Goal: Information Seeking & Learning: Learn about a topic

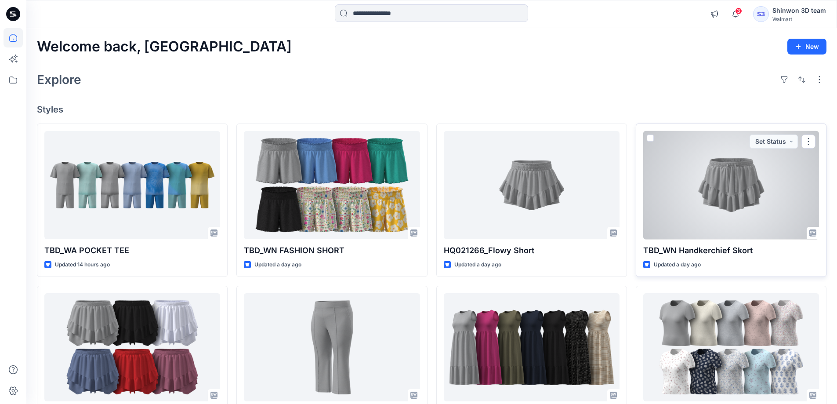
click at [724, 201] on div at bounding box center [731, 185] width 176 height 108
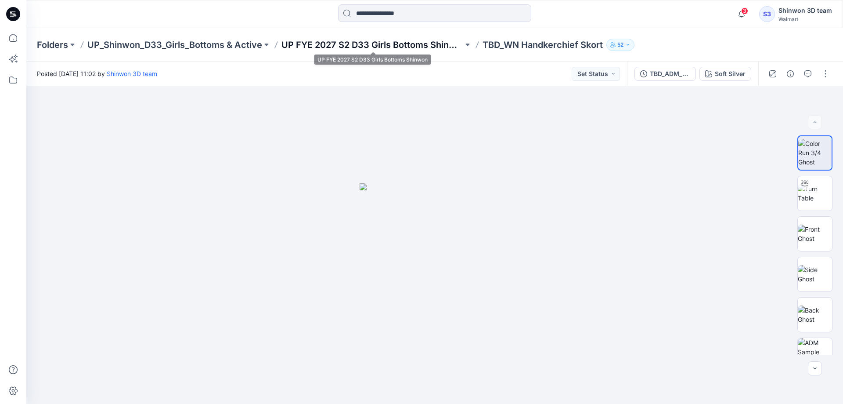
click at [376, 42] on p "UP FYE 2027 S2 D33 Girls Bottoms Shinwon" at bounding box center [373, 45] width 182 height 12
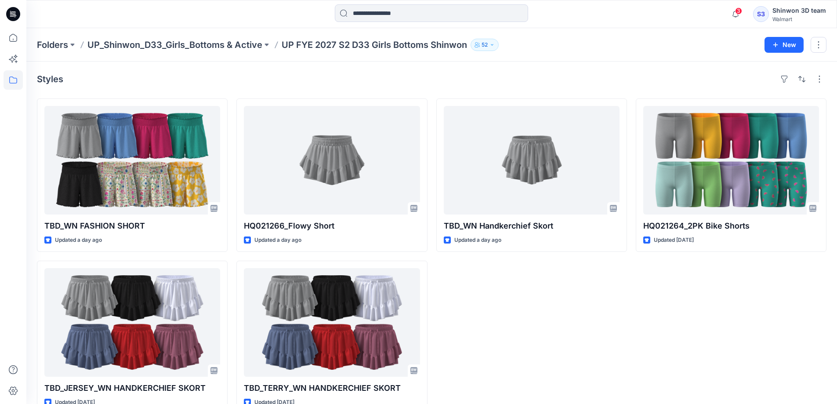
click at [574, 311] on div "TBD_WN Handkerchief Skort Updated a day ago" at bounding box center [531, 255] width 191 height 315
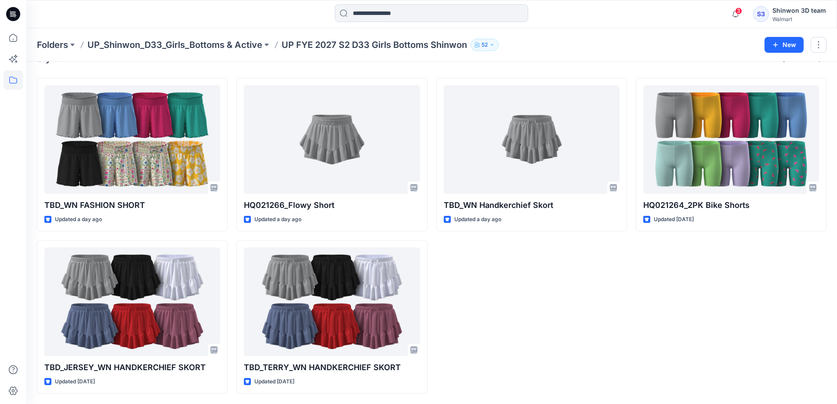
click at [507, 292] on div "TBD_WN Handkerchief Skort Updated a day ago" at bounding box center [531, 235] width 191 height 315
click at [503, 281] on div "TBD_WN Handkerchief Skort Updated a day ago" at bounding box center [531, 235] width 191 height 315
click at [553, 315] on div "TBD_WN Handkerchief Skort Updated a day ago" at bounding box center [531, 235] width 191 height 315
click at [639, 318] on div "HQ021264_2PK Bike Shorts Updated [DATE]" at bounding box center [731, 235] width 191 height 315
click at [634, 305] on div "TBD_WN FASHION SHORT Updated a day ago TBD_JERSEY_WN HANDKERCHIEF SKORT Updated…" at bounding box center [431, 235] width 789 height 315
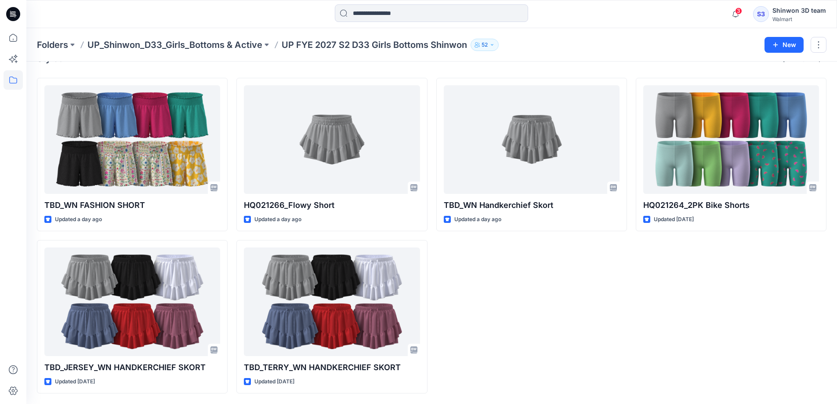
click at [534, 301] on div "TBD_WN Handkerchief Skort Updated a day ago" at bounding box center [531, 235] width 191 height 315
click at [546, 318] on div "TBD_WN Handkerchief Skort Updated a day ago" at bounding box center [531, 235] width 191 height 315
click at [543, 300] on div "TBD_WN Handkerchief Skort Updated a day ago" at bounding box center [531, 235] width 191 height 315
click at [542, 297] on div "TBD_WN Handkerchief Skort Updated a day ago" at bounding box center [531, 235] width 191 height 315
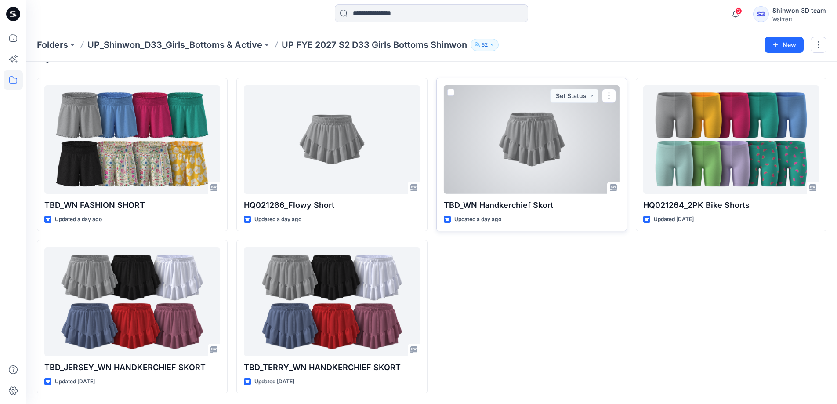
click at [524, 144] on div at bounding box center [532, 139] width 176 height 108
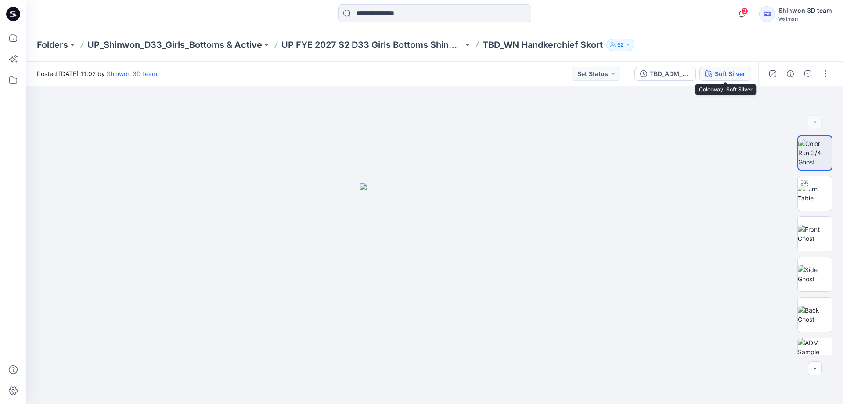
click at [737, 72] on div "Soft Silver" at bounding box center [730, 74] width 31 height 10
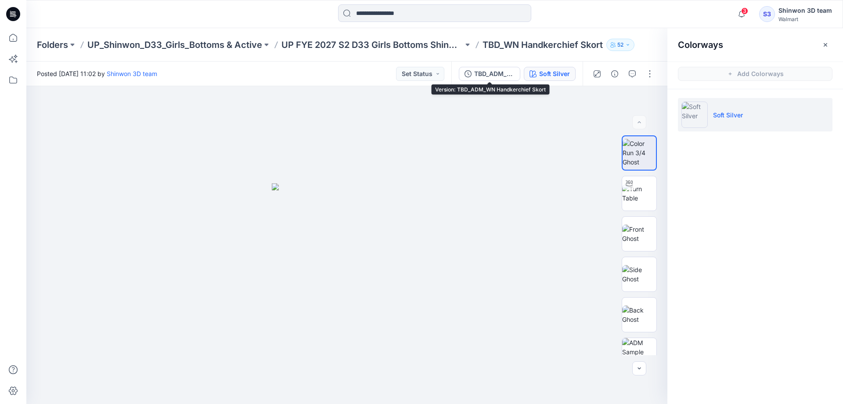
click at [494, 65] on div "TBD_ADM_WN Handkerchief Skort Soft Silver" at bounding box center [517, 73] width 131 height 25
click at [477, 72] on div "TBD_ADM_WN Handkerchief Skort" at bounding box center [494, 74] width 40 height 10
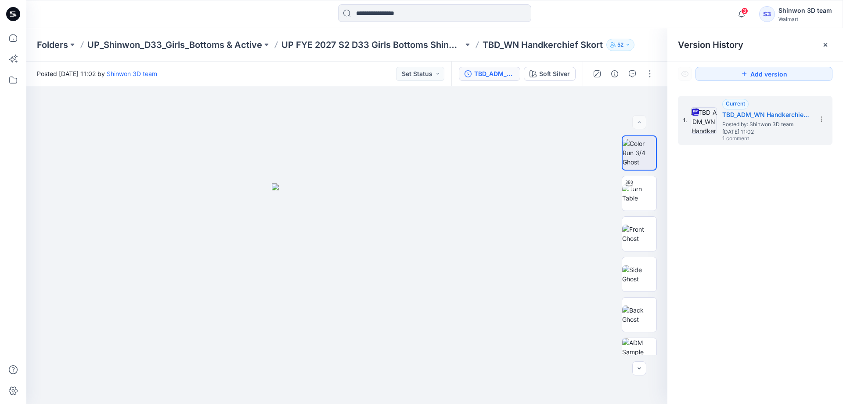
click at [743, 210] on div "1. Current TBD_ADM_WN Handkerchief Skort Posted by: Shinwon 3D team [DATE] 11:0…" at bounding box center [756, 251] width 176 height 330
click at [364, 47] on p "UP FYE 2027 S2 D33 Girls Bottoms Shinwon" at bounding box center [373, 45] width 182 height 12
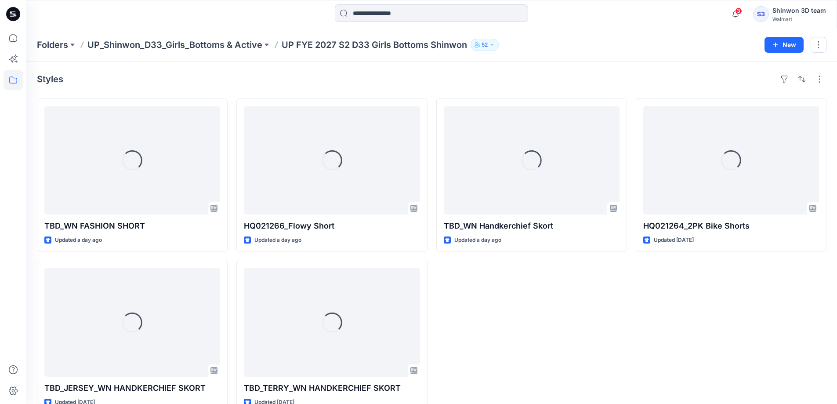
click at [519, 335] on div "Loading... TBD_WN Handkerchief Skort Updated a day ago" at bounding box center [531, 255] width 191 height 315
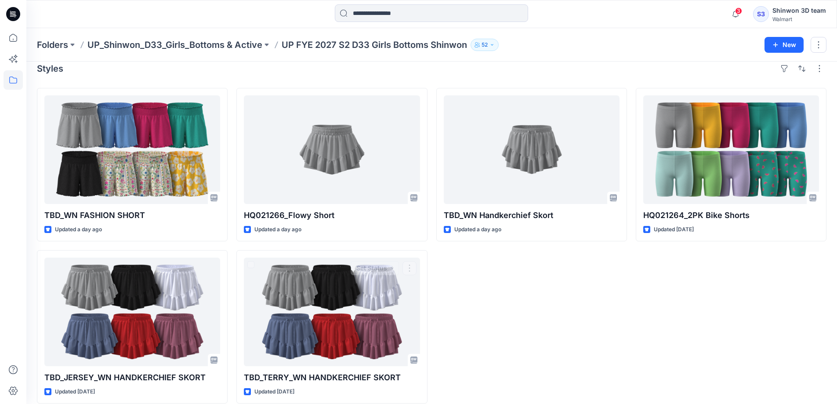
scroll to position [21, 0]
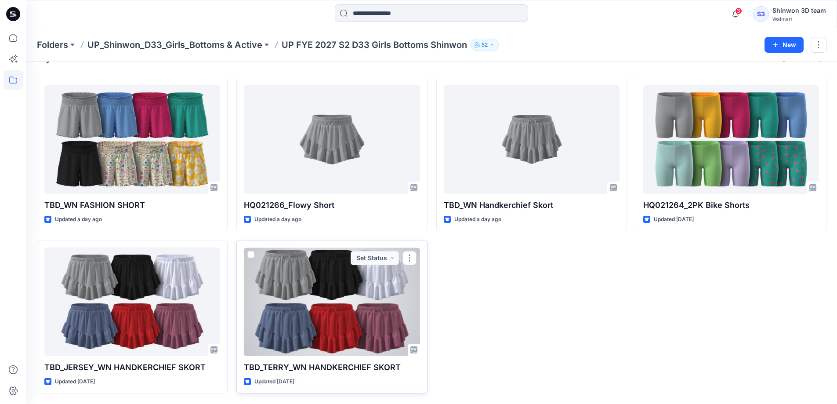
click at [361, 297] on div at bounding box center [332, 301] width 176 height 108
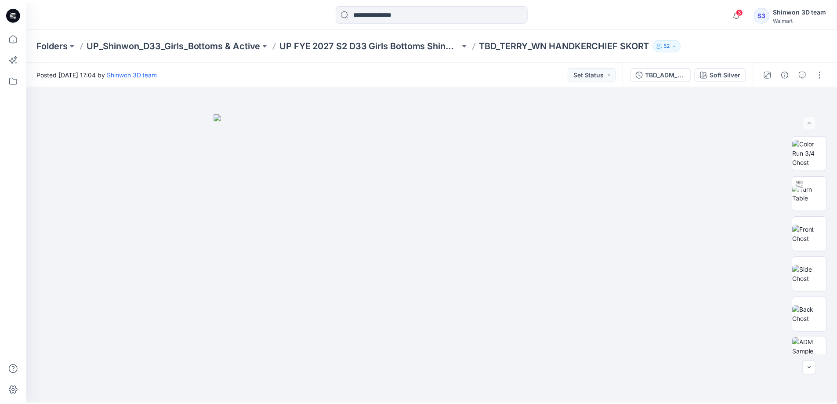
scroll to position [21, 0]
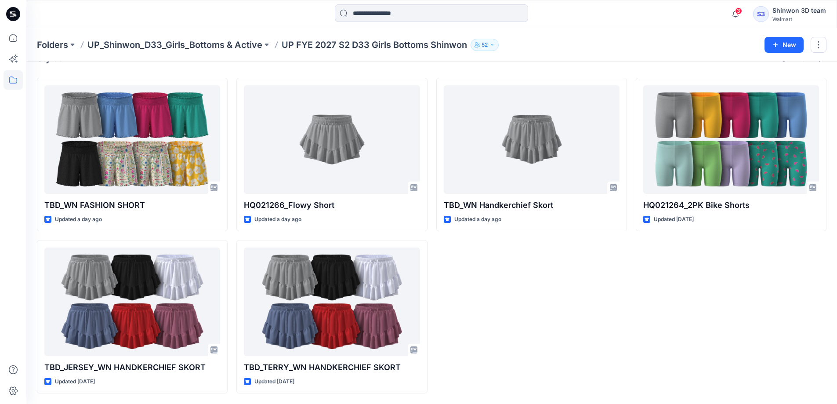
click at [538, 326] on div "TBD_WN Handkerchief Skort Updated a day ago" at bounding box center [531, 235] width 191 height 315
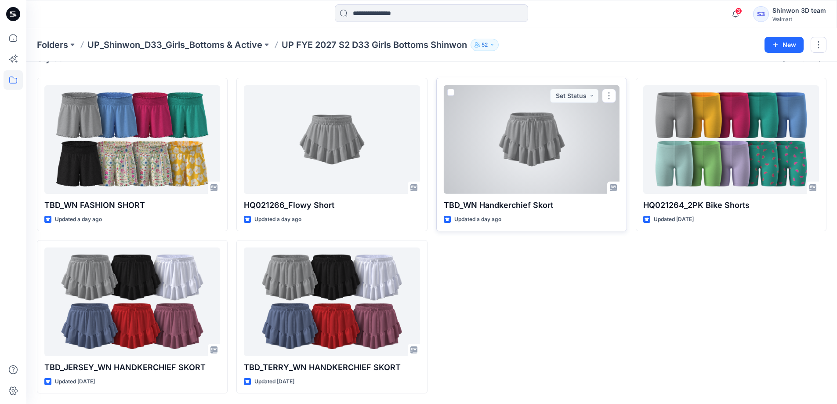
click at [503, 173] on div at bounding box center [532, 139] width 176 height 108
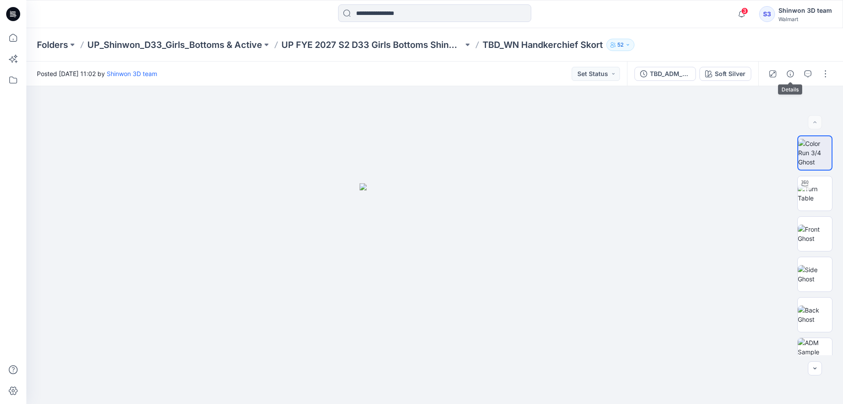
click at [791, 75] on icon "button" at bounding box center [790, 73] width 7 height 7
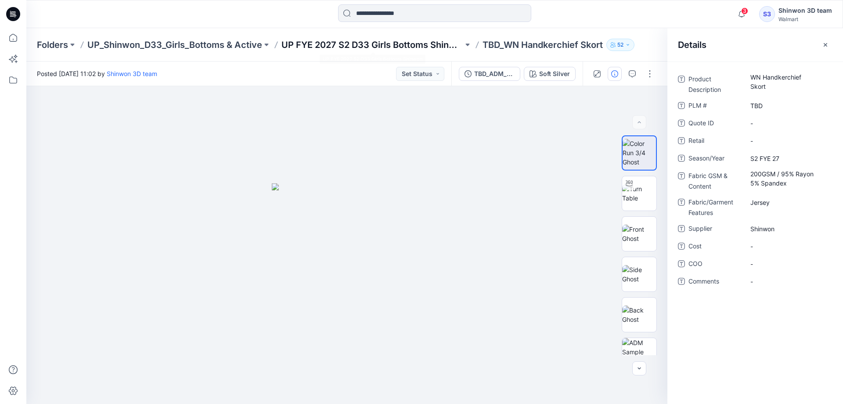
click at [301, 44] on p "UP FYE 2027 S2 D33 Girls Bottoms Shinwon" at bounding box center [373, 45] width 182 height 12
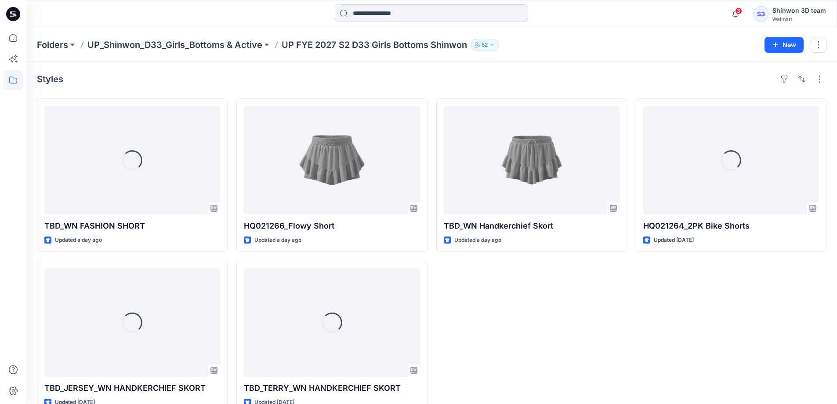
click at [587, 315] on div "TBD_WN Handkerchief Skort Updated a day ago" at bounding box center [531, 255] width 191 height 315
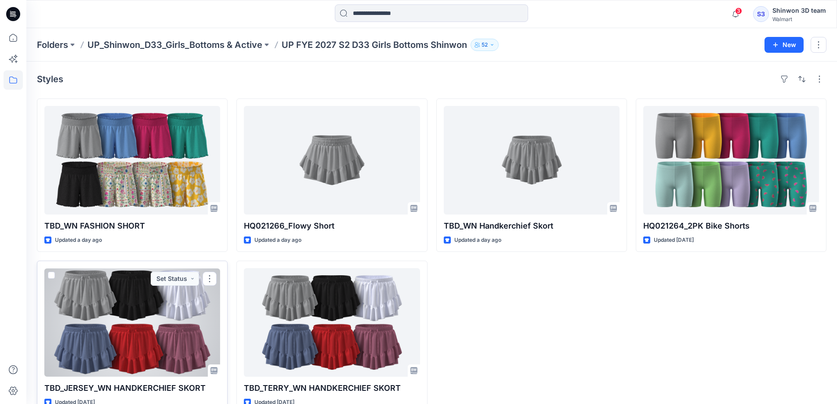
click at [102, 332] on div at bounding box center [132, 322] width 176 height 108
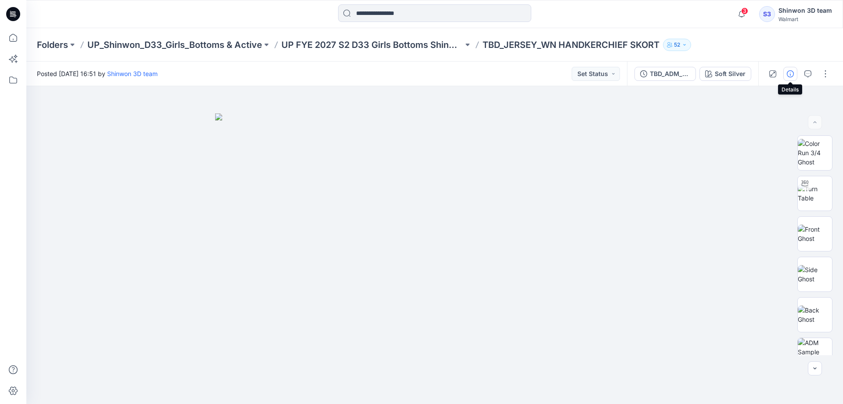
click at [787, 74] on icon "button" at bounding box center [790, 73] width 7 height 7
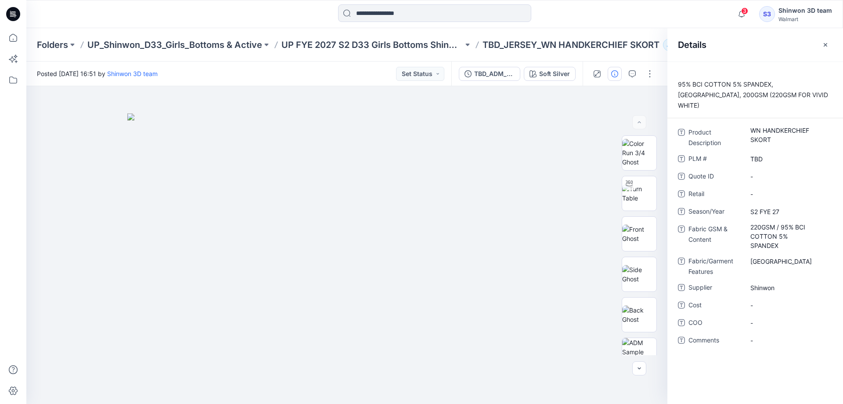
click at [741, 372] on div "95% BCI COTTON 5% SPANDEX, [GEOGRAPHIC_DATA], 200GSM (220GSM FOR VIVID WHITE) P…" at bounding box center [756, 232] width 176 height 342
click at [376, 44] on p "UP FYE 2027 S2 D33 Girls Bottoms Shinwon" at bounding box center [373, 45] width 182 height 12
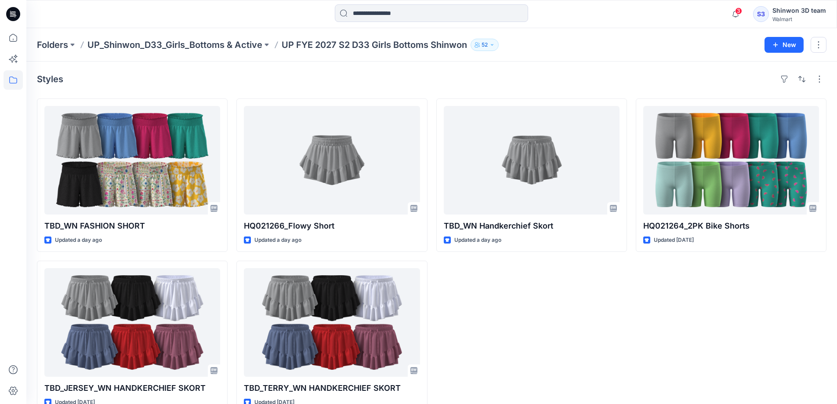
click at [592, 331] on div "TBD_WN Handkerchief Skort Updated a day ago" at bounding box center [531, 255] width 191 height 315
click at [554, 334] on div "TBD_WN Handkerchief Skort Updated a day ago" at bounding box center [531, 255] width 191 height 315
